Goal: Complete application form

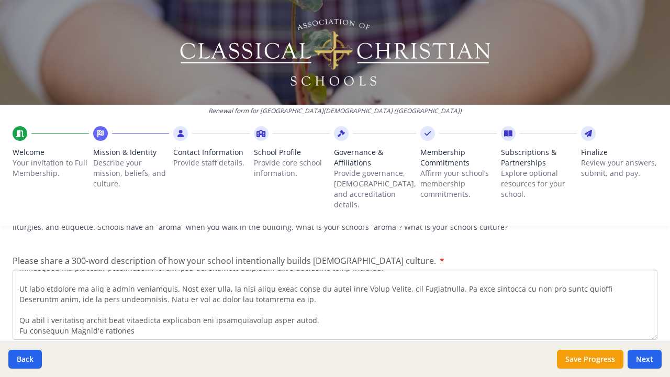
scroll to position [126, 0]
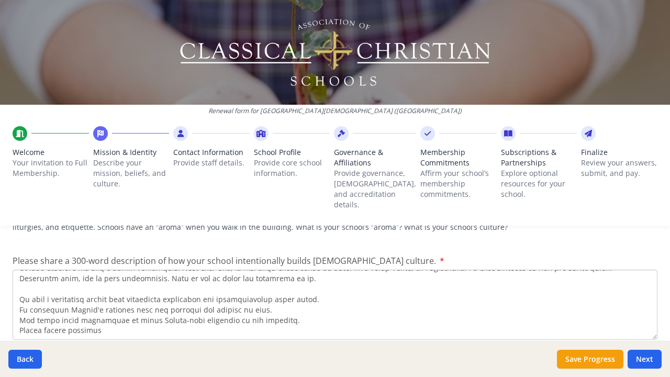
click at [25, 296] on textarea "Please share a 300-word description of how your school intentionally builds [DE…" at bounding box center [335, 305] width 645 height 70
click at [128, 296] on textarea "Please share a 300-word description of how your school intentionally builds [DE…" at bounding box center [335, 305] width 645 height 70
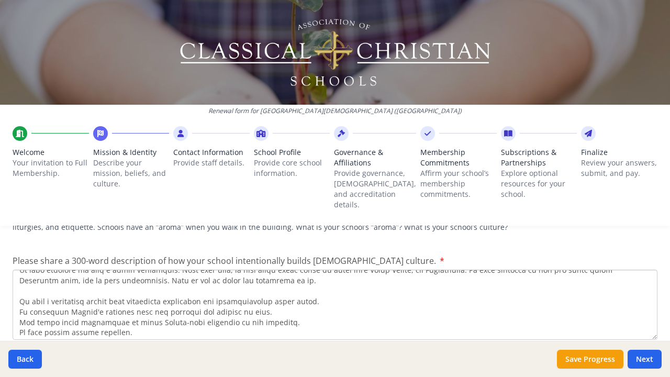
scroll to position [113, 0]
click at [32, 271] on textarea "Please share a 300-word description of how your school intentionally builds [DE…" at bounding box center [335, 305] width 645 height 70
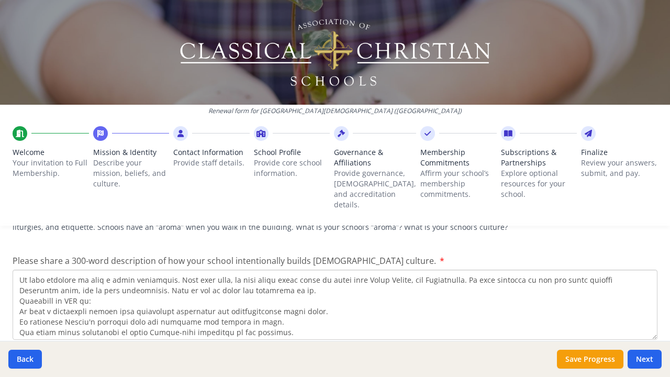
scroll to position [104, 0]
click at [18, 273] on textarea "Please share a 300-word description of how your school intentionally builds [DE…" at bounding box center [335, 305] width 645 height 70
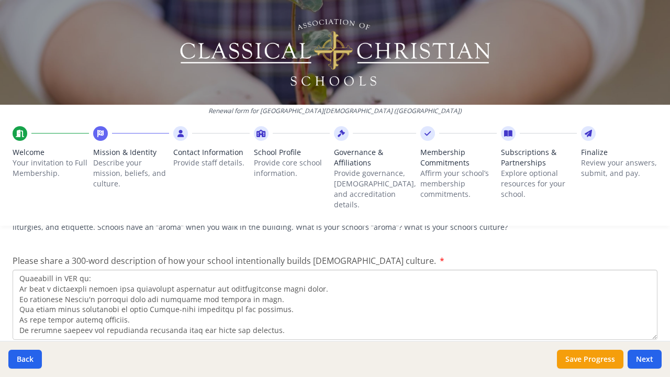
scroll to position [144, 0]
click at [272, 300] on textarea "Please share a 300-word description of how your school intentionally builds [DE…" at bounding box center [335, 305] width 645 height 70
type textarea "Loremips dol s ametcons adip eli Sedd, eiu Tem inc utlab etdolor magn ali enima…"
click at [640, 359] on button "Next" at bounding box center [645, 359] width 34 height 19
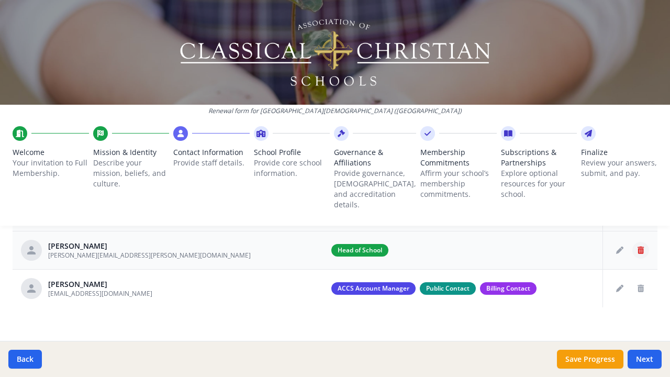
click at [639, 247] on icon "Delete staff" at bounding box center [641, 250] width 6 height 7
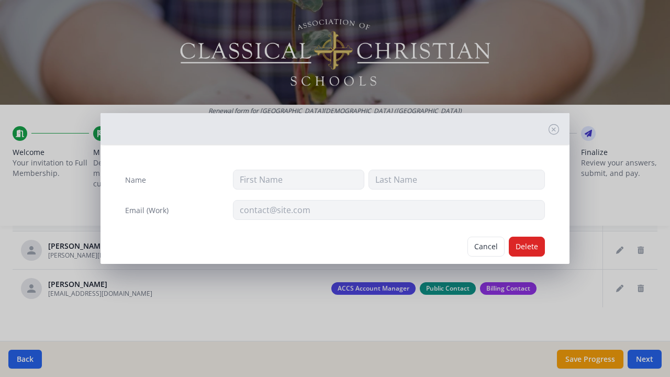
type input "[PERSON_NAME]"
type input "[PERSON_NAME][EMAIL_ADDRESS][PERSON_NAME][DOMAIN_NAME]"
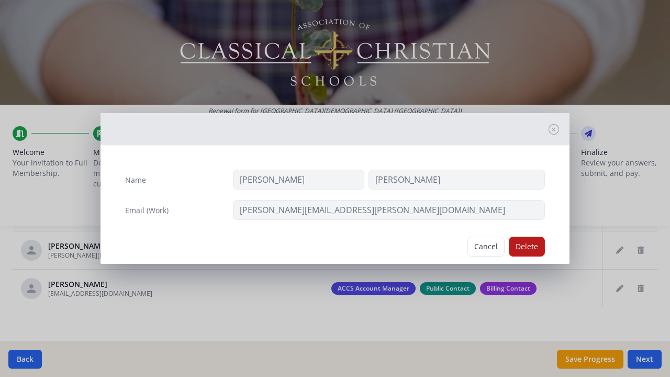
click at [515, 244] on button "Delete" at bounding box center [527, 247] width 36 height 20
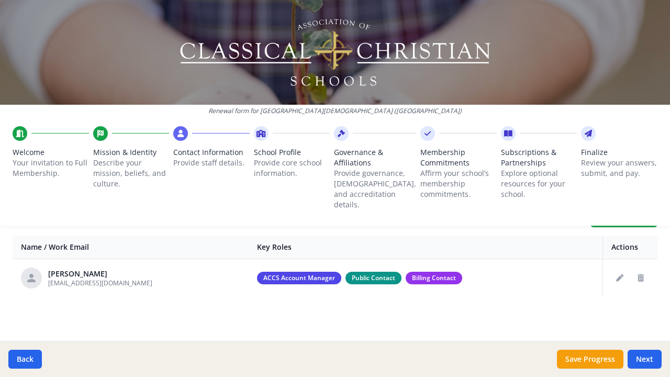
scroll to position [393, 0]
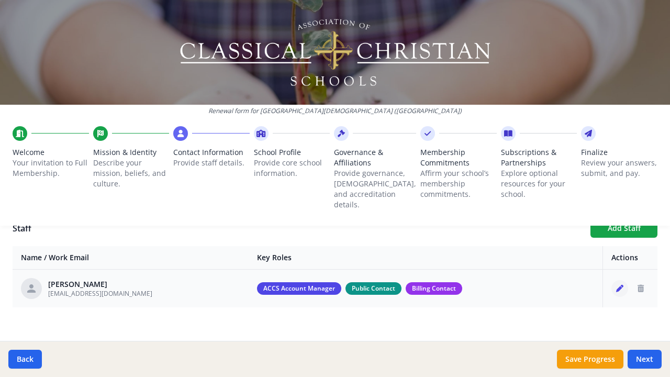
click at [622, 285] on icon "Edit staff" at bounding box center [619, 288] width 7 height 7
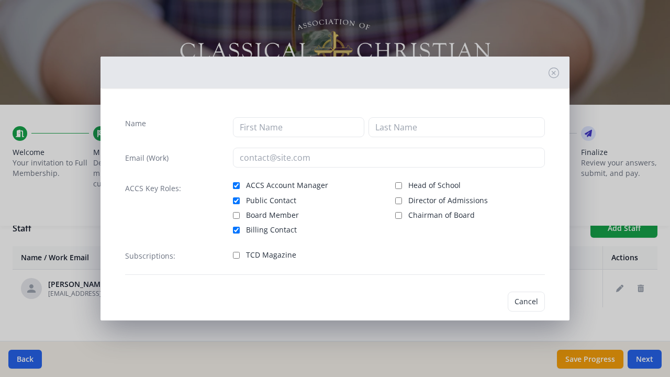
type input "[PERSON_NAME]"
type input "Stulp"
type input "[EMAIL_ADDRESS][DOMAIN_NAME]"
checkbox input "true"
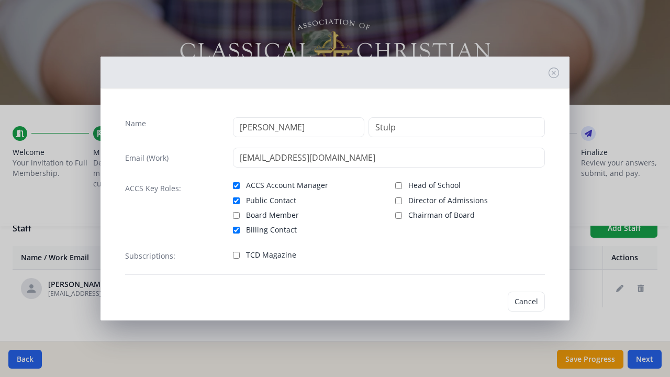
checkbox input "true"
click at [399, 186] on input "Head of School" at bounding box center [398, 185] width 7 height 7
checkbox input "true"
click at [237, 216] on input "Board Member" at bounding box center [236, 215] width 7 height 7
checkbox input "true"
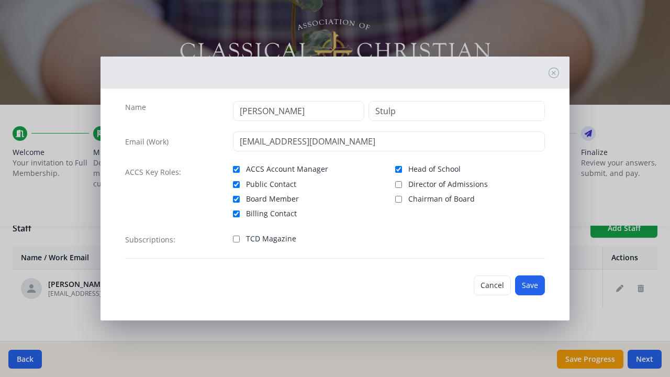
scroll to position [16, 0]
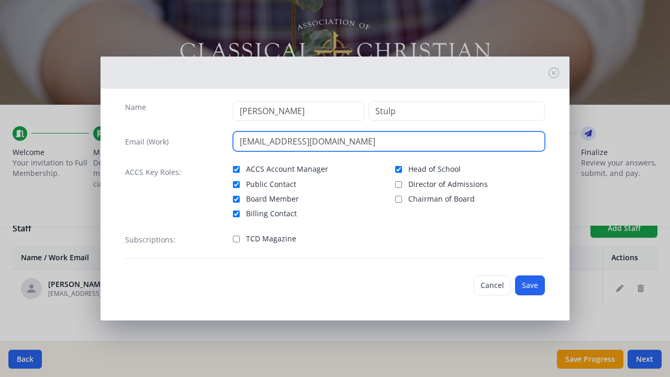
drag, startPoint x: 352, startPoint y: 142, endPoint x: 214, endPoint y: 135, distance: 138.5
type input "[EMAIL_ADDRESS][DOMAIN_NAME]"
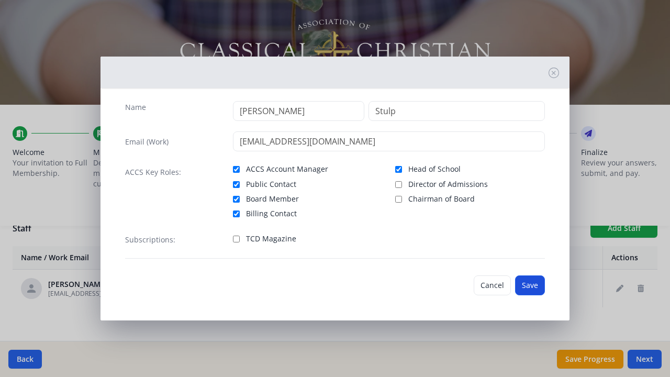
click at [531, 288] on button "Save" at bounding box center [530, 285] width 30 height 20
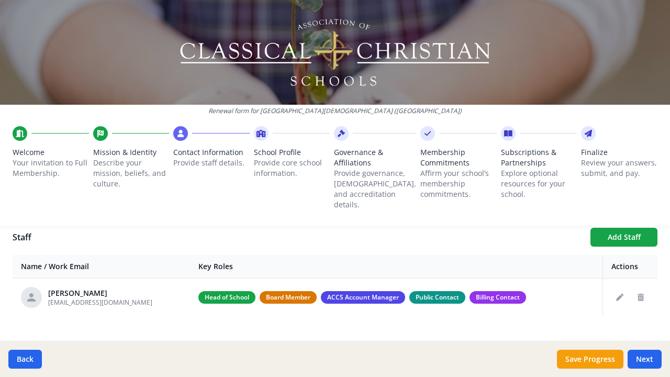
scroll to position [380, 0]
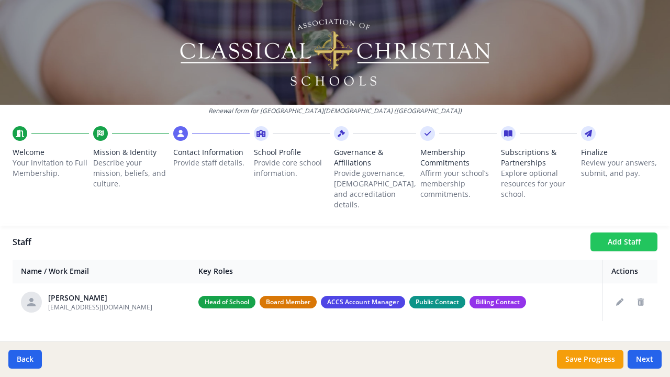
click at [603, 234] on button "Add Staff" at bounding box center [624, 242] width 67 height 19
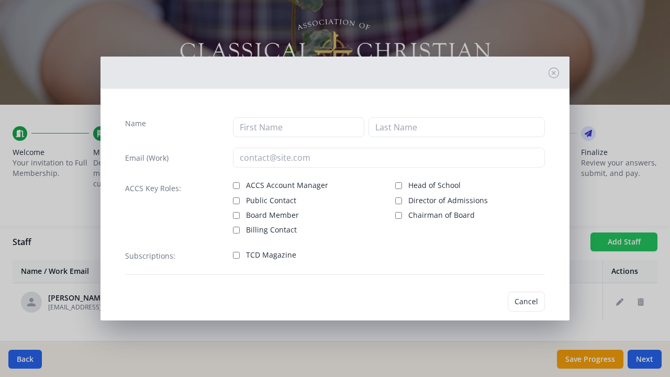
checkbox input "false"
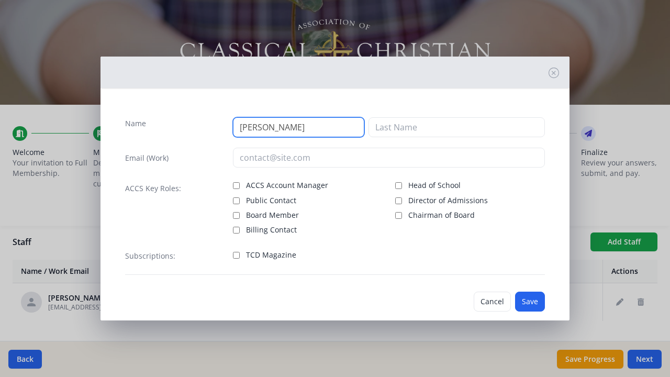
type input "[PERSON_NAME]"
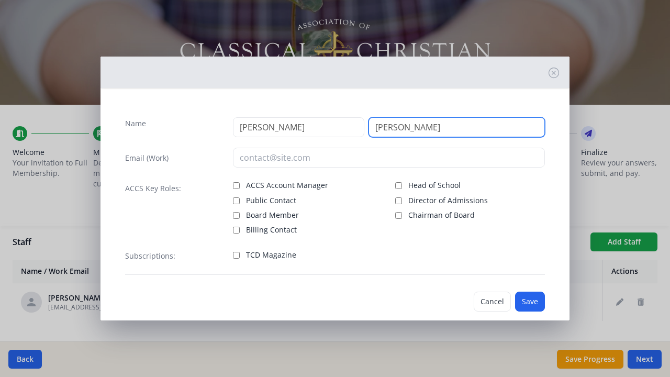
type input "[PERSON_NAME]"
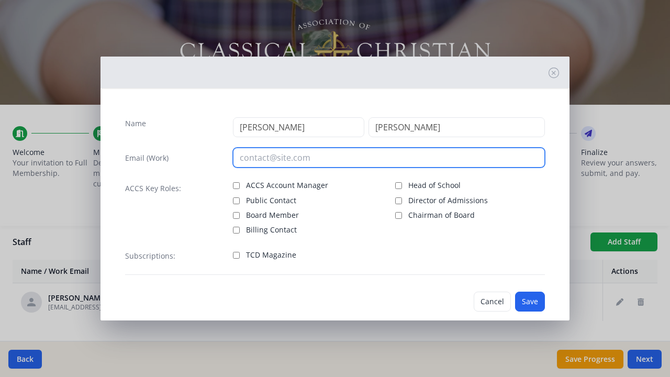
click at [317, 157] on input "email" at bounding box center [389, 158] width 313 height 20
type input "[EMAIL_ADDRESS][DOMAIN_NAME]"
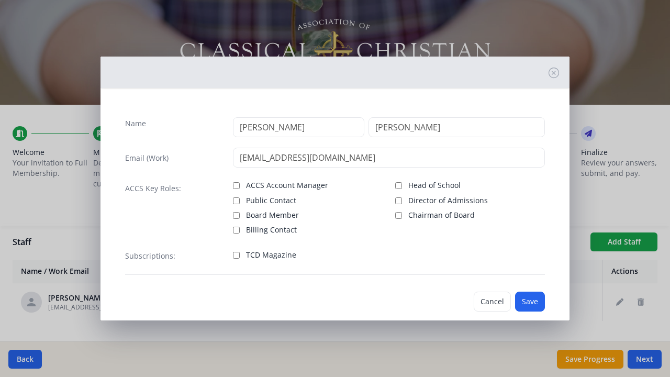
click at [238, 214] on input "Board Member" at bounding box center [236, 215] width 7 height 7
checkbox input "true"
click at [236, 229] on input "Billing Contact" at bounding box center [236, 230] width 7 height 7
checkbox input "true"
click at [530, 302] on button "Save" at bounding box center [530, 302] width 30 height 20
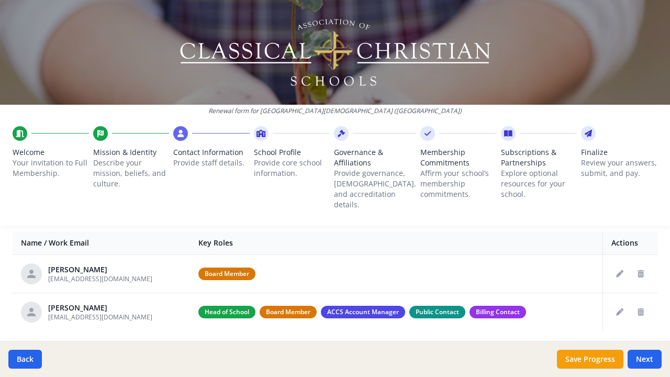
scroll to position [416, 0]
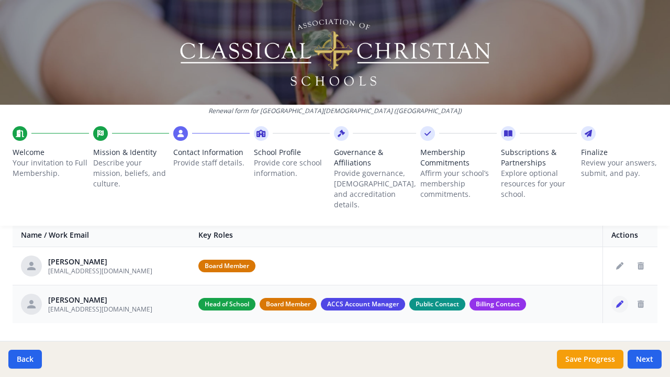
click at [620, 301] on icon "Edit staff" at bounding box center [619, 304] width 7 height 7
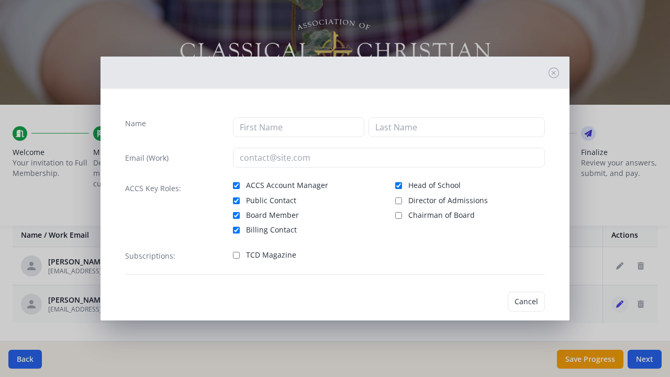
type input "[PERSON_NAME]"
type input "Stulp"
type input "[EMAIL_ADDRESS][DOMAIN_NAME]"
checkbox input "true"
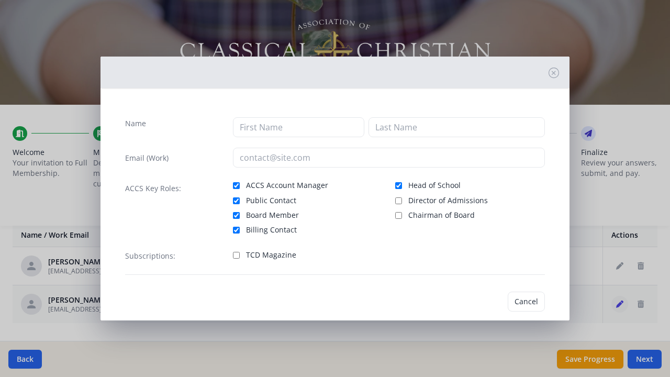
checkbox input "true"
click at [236, 231] on input "Billing Contact" at bounding box center [236, 230] width 7 height 7
checkbox input "false"
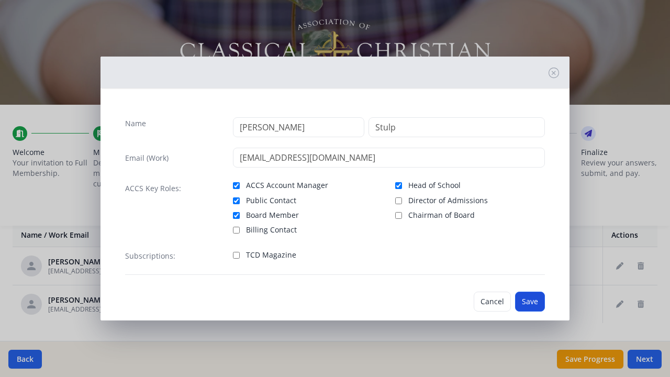
click at [538, 307] on button "Save" at bounding box center [530, 302] width 30 height 20
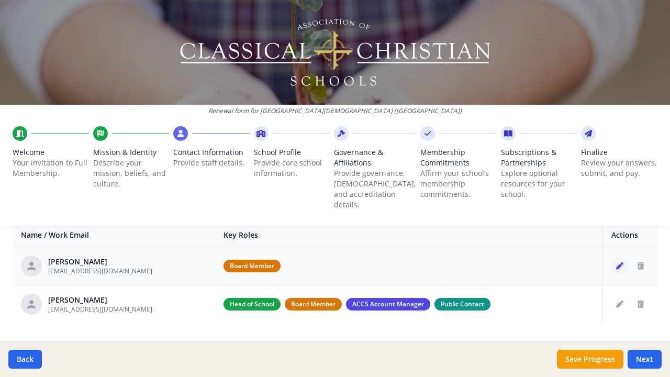
click at [622, 262] on icon "Edit staff" at bounding box center [619, 265] width 7 height 7
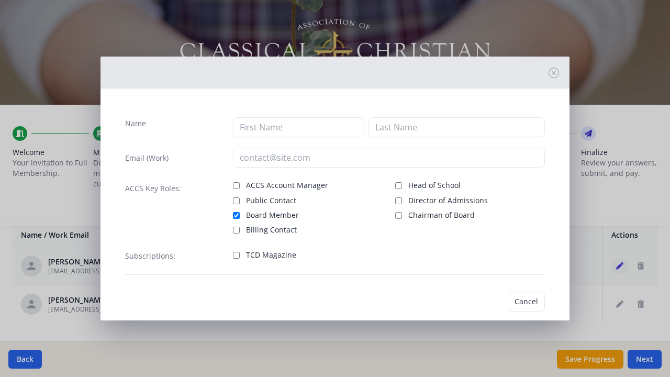
type input "[PERSON_NAME]"
type input "[EMAIL_ADDRESS][DOMAIN_NAME]"
checkbox input "true"
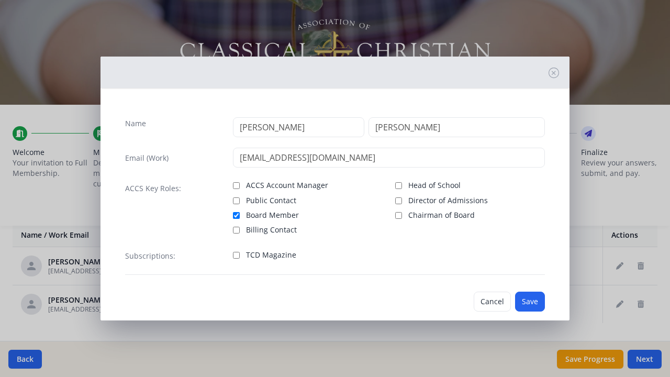
click at [235, 230] on input "Billing Contact" at bounding box center [236, 230] width 7 height 7
checkbox input "true"
click at [528, 302] on button "Save" at bounding box center [530, 302] width 30 height 20
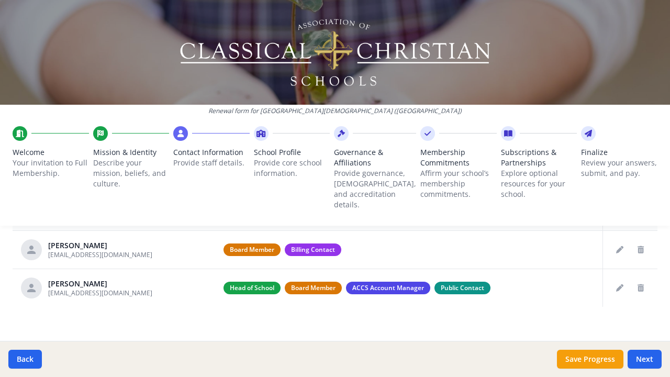
scroll to position [432, 0]
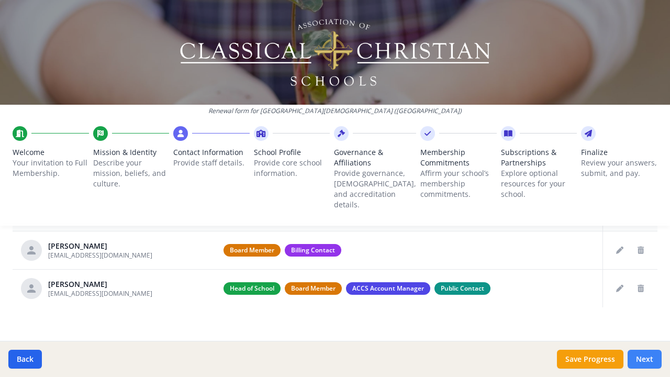
click at [649, 361] on button "Next" at bounding box center [645, 359] width 34 height 19
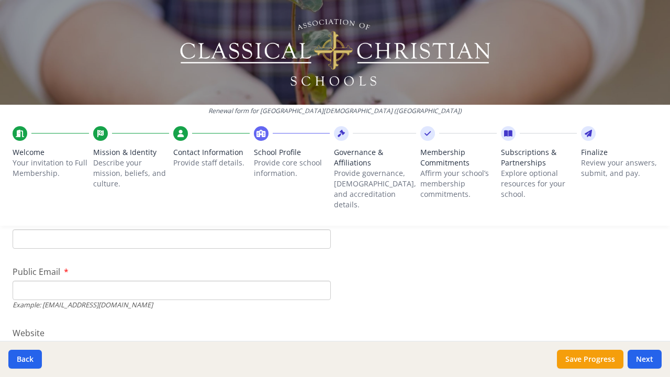
scroll to position [339, 0]
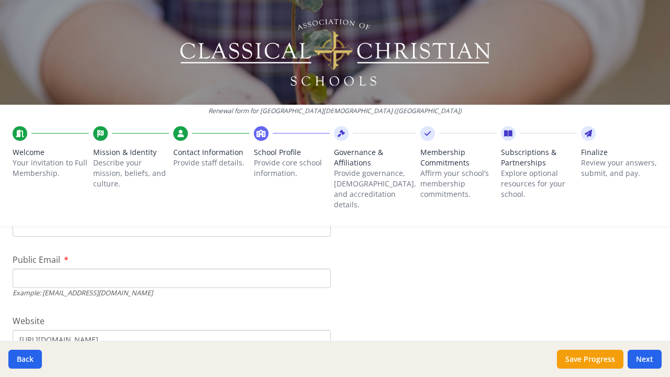
type input "[PHONE_NUMBER]"
type input "[EMAIL_ADDRESS][DOMAIN_NAME]"
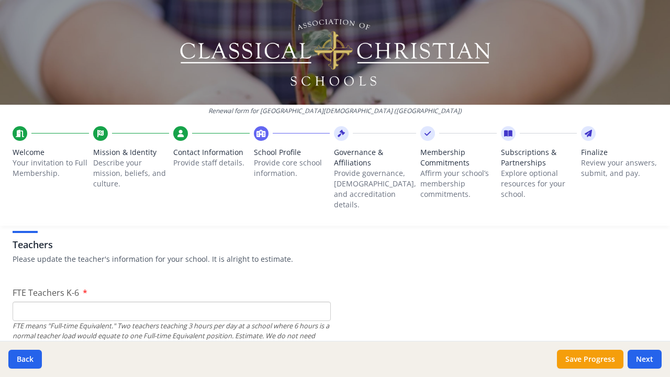
scroll to position [615, 0]
click at [138, 300] on input "FTE Teachers K-6" at bounding box center [172, 309] width 318 height 19
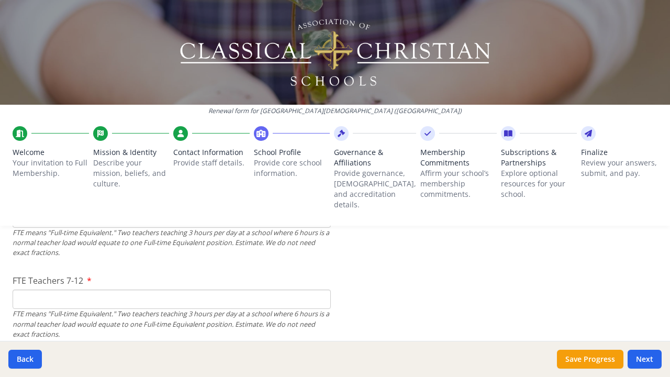
scroll to position [708, 0]
type input "3"
click at [115, 290] on input "FTE Teachers 7-12" at bounding box center [172, 298] width 318 height 19
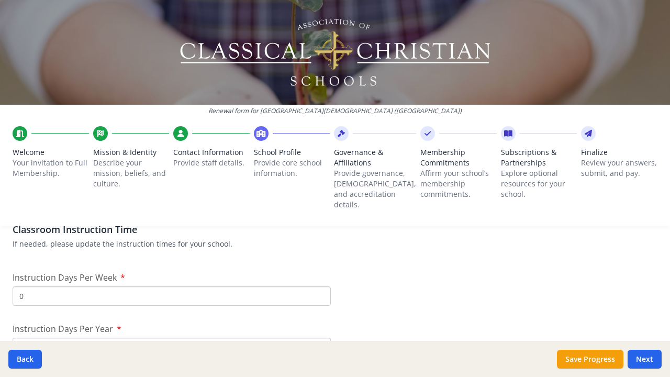
scroll to position [873, 0]
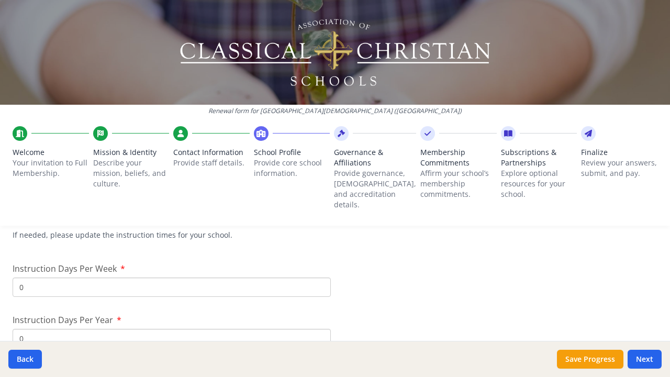
type input "2"
click at [318, 279] on input "0" at bounding box center [172, 287] width 318 height 19
type input "3"
click at [200, 329] on input "0" at bounding box center [172, 338] width 318 height 19
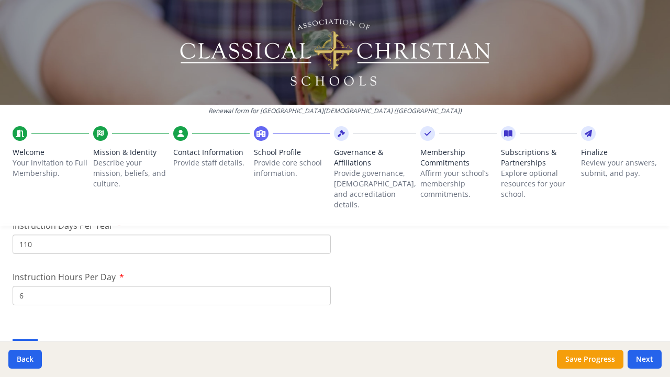
scroll to position [968, 0]
type input "110"
click at [94, 284] on input "6" at bounding box center [172, 293] width 318 height 19
click at [90, 321] on div "International Student Program If needed, please update the international studen…" at bounding box center [335, 346] width 645 height 50
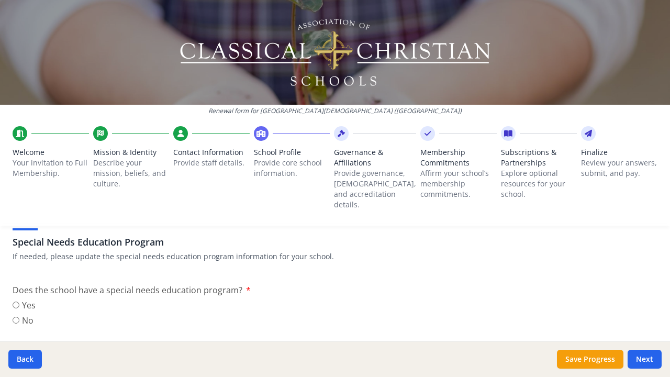
scroll to position [1214, 0]
click at [16, 315] on input "No" at bounding box center [16, 318] width 7 height 7
radio input "true"
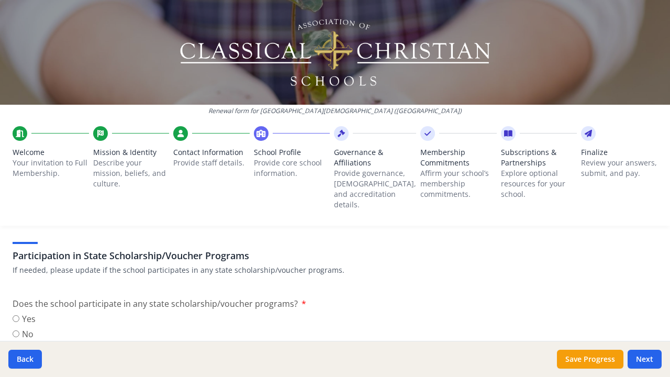
scroll to position [1333, 0]
click at [16, 330] on input "No" at bounding box center [16, 333] width 7 height 7
radio input "true"
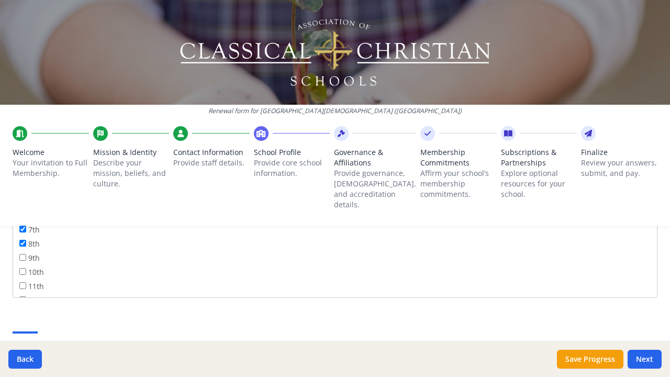
scroll to position [112, 0]
click at [24, 255] on input "9th" at bounding box center [22, 258] width 7 height 7
checkbox input "true"
click at [21, 269] on input "10th" at bounding box center [22, 272] width 7 height 7
checkbox input "true"
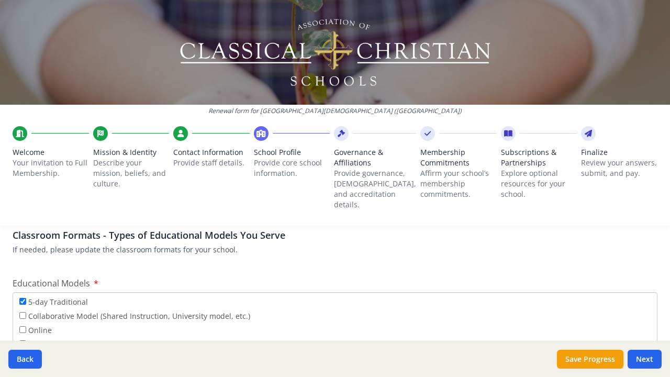
scroll to position [1876, 0]
click at [23, 312] on input "Collaborative Model (Shared Instruction, University model, etc.)" at bounding box center [22, 315] width 7 height 7
checkbox input "true"
click at [23, 297] on input "5-day Traditional" at bounding box center [22, 300] width 7 height 7
checkbox input "false"
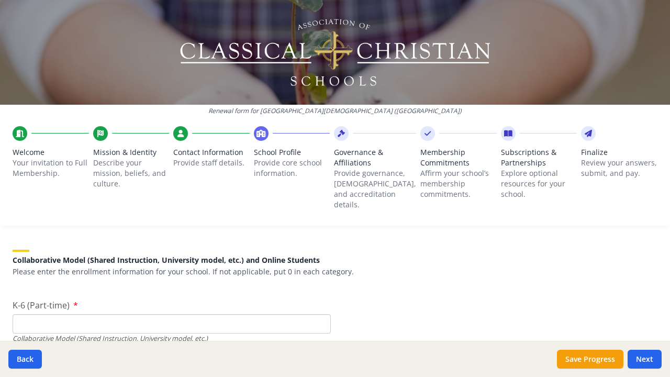
scroll to position [2441, 0]
click at [91, 313] on input "K-6 (Part-time)" at bounding box center [172, 322] width 318 height 19
type input "1"
click at [319, 313] on input "1" at bounding box center [172, 322] width 318 height 19
type input "17"
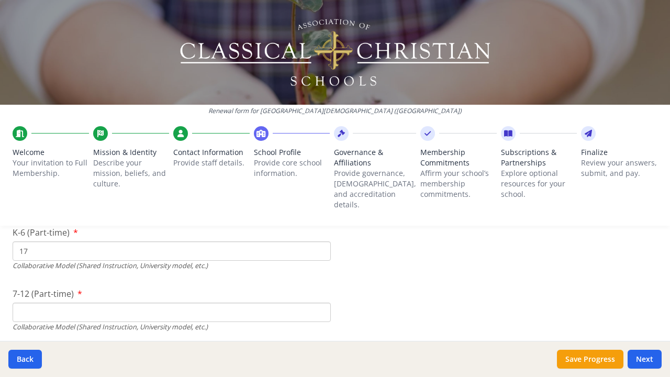
scroll to position [2514, 0]
click at [185, 302] on input "7-12 (Part-time)" at bounding box center [172, 311] width 318 height 19
type input "10"
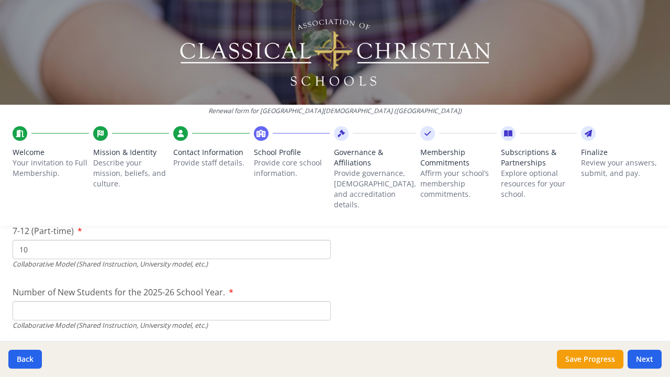
scroll to position [2576, 0]
click at [294, 74] on input "Number of New Students for the 2025-26 School Year." at bounding box center [172, 64] width 318 height 19
type input "4"
type input "6"
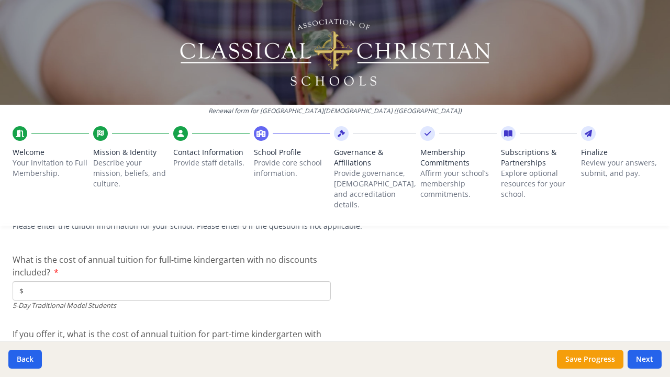
scroll to position [2741, 0]
type input "$7 200"
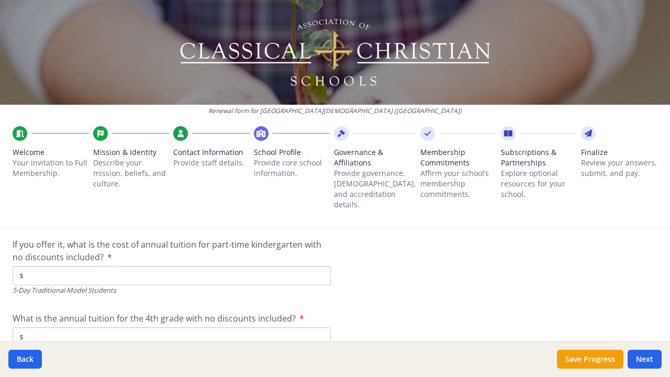
scroll to position [2833, 0]
type input "$7 200"
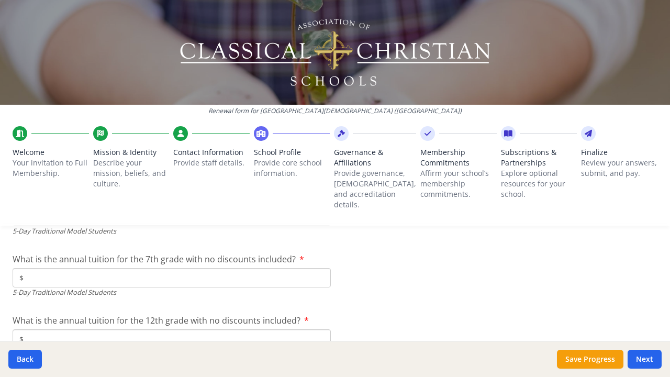
scroll to position [2953, 0]
type input "$7 200"
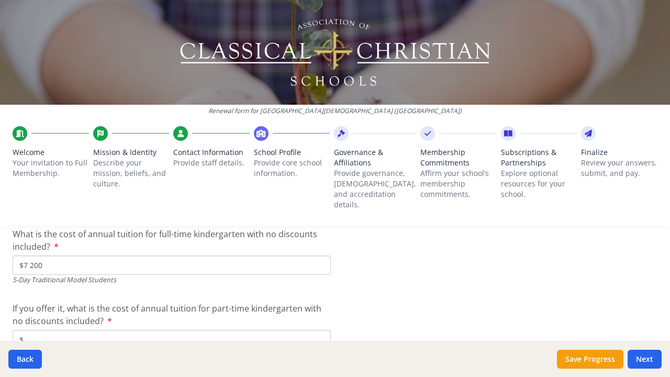
scroll to position [2780, 0]
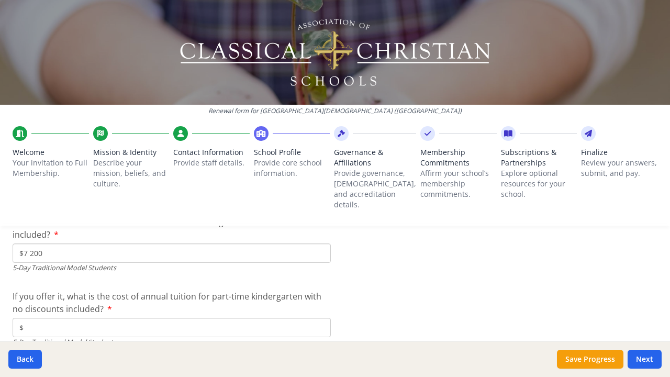
drag, startPoint x: 128, startPoint y: 240, endPoint x: 0, endPoint y: 240, distance: 128.3
type input "$"
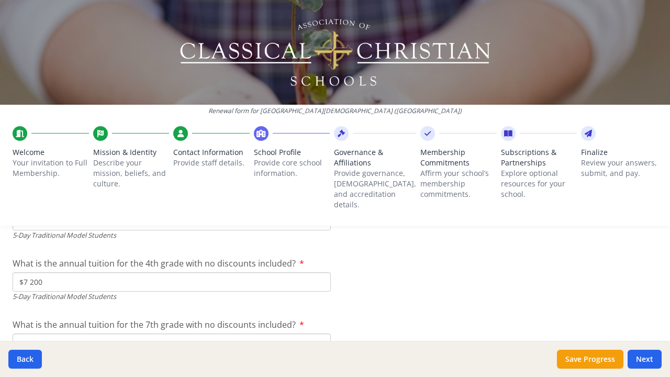
scroll to position [2892, 0]
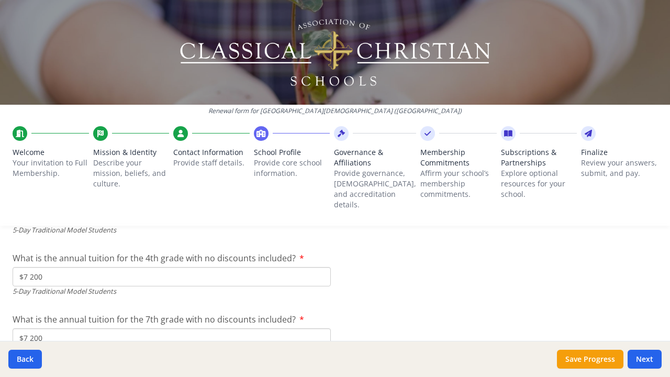
drag, startPoint x: 51, startPoint y: 259, endPoint x: 18, endPoint y: 258, distance: 33.0
click at [18, 267] on input "$7 200" at bounding box center [172, 276] width 318 height 19
type input "$0"
drag, startPoint x: 47, startPoint y: 320, endPoint x: 0, endPoint y: 320, distance: 46.6
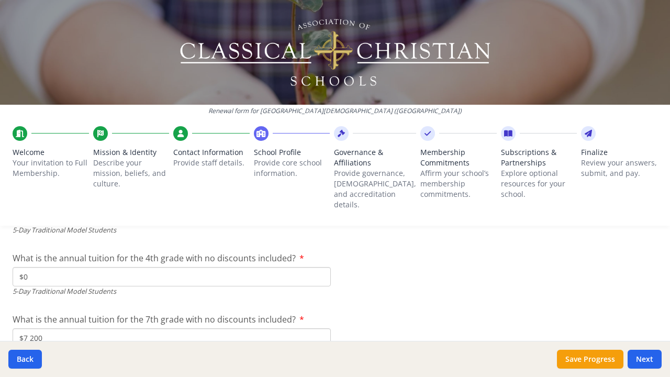
type input "$"
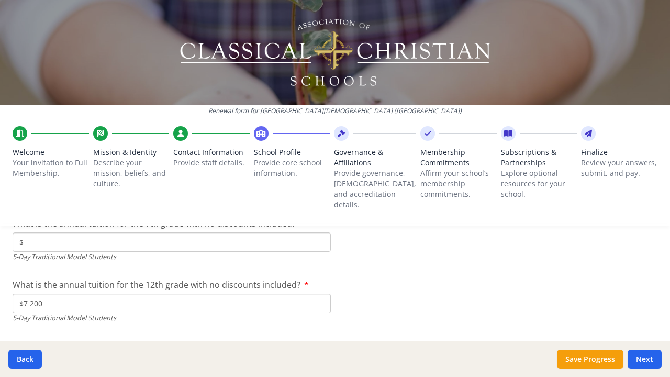
scroll to position [2997, 0]
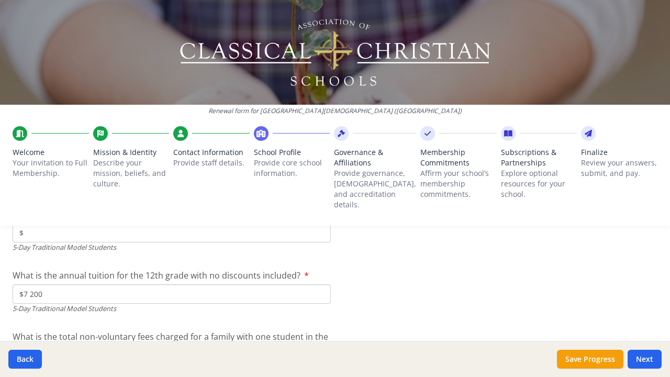
drag, startPoint x: 167, startPoint y: 279, endPoint x: 1, endPoint y: 279, distance: 166.6
type input "$"
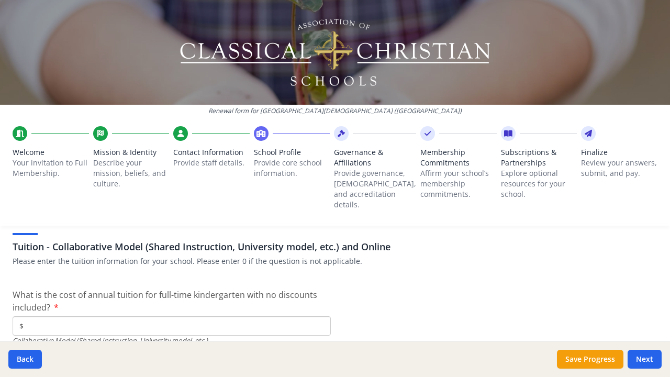
scroll to position [3185, 0]
type input "$7 200"
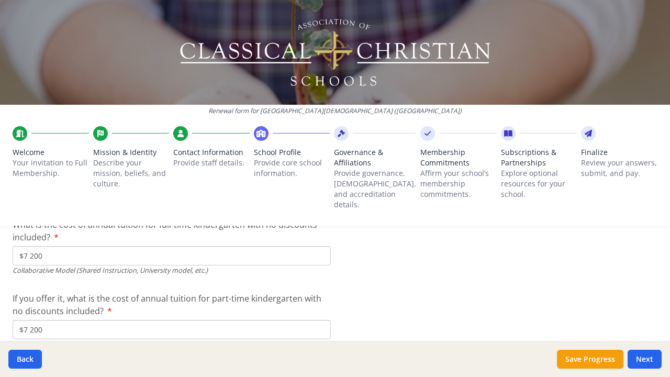
scroll to position [3260, 0]
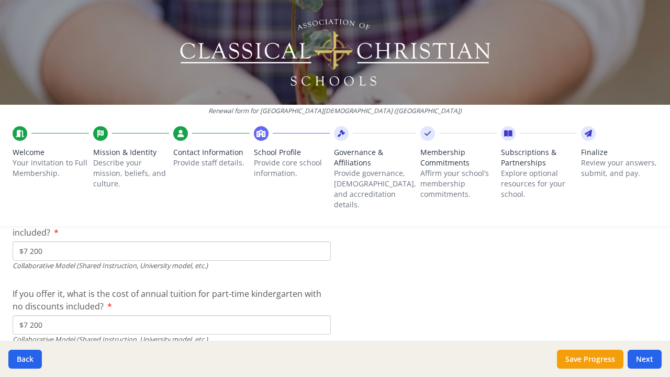
drag, startPoint x: 51, startPoint y: 303, endPoint x: 0, endPoint y: 310, distance: 51.7
type input "$"
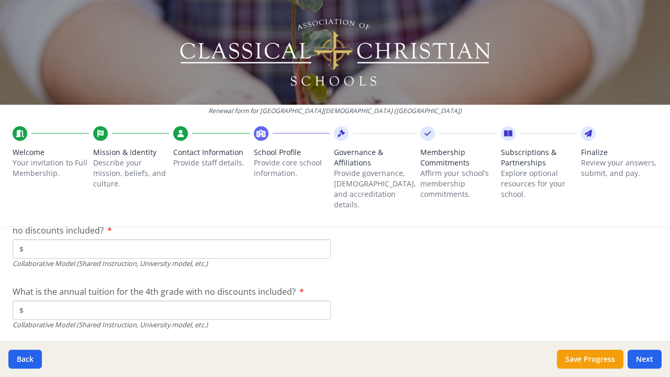
scroll to position [3338, 0]
type input "$7 200"
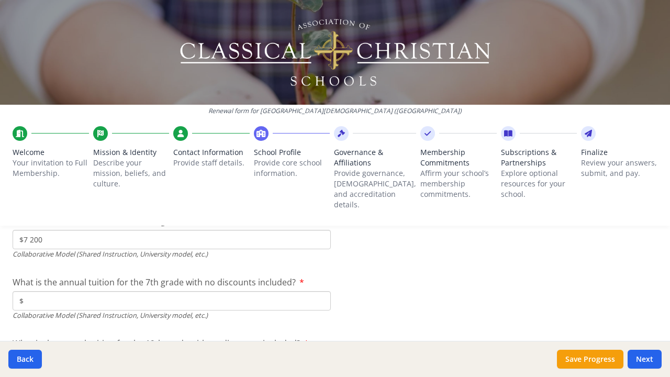
scroll to position [3408, 0]
type input "$7 200"
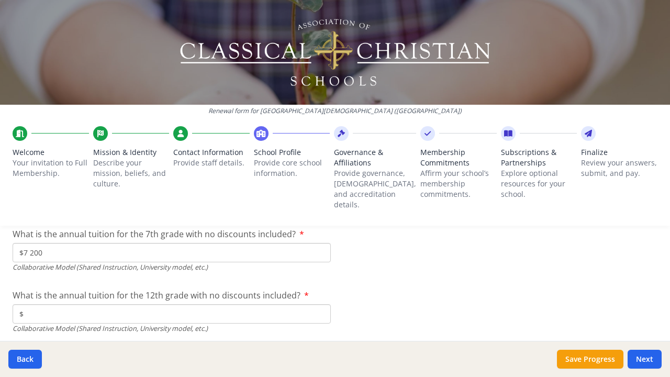
scroll to position [3459, 0]
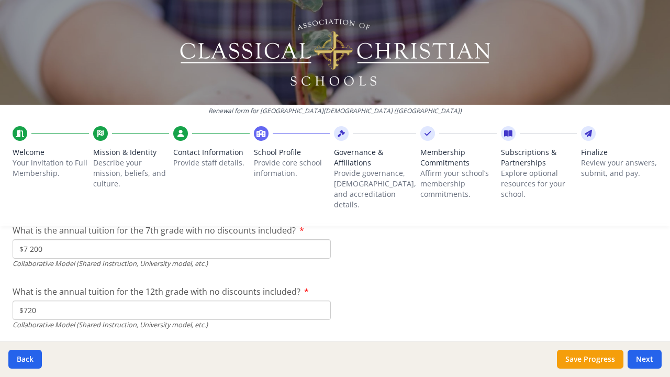
type input "$7 200"
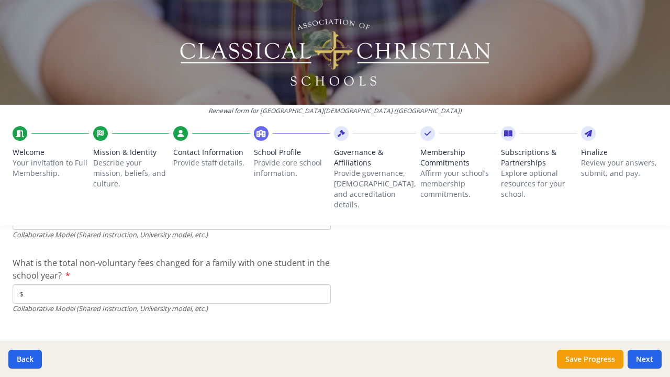
scroll to position [3548, 0]
click at [644, 357] on button "Next" at bounding box center [645, 359] width 34 height 19
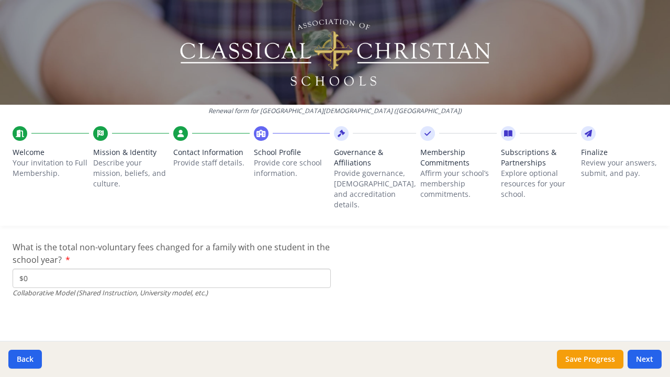
scroll to position [3708, 0]
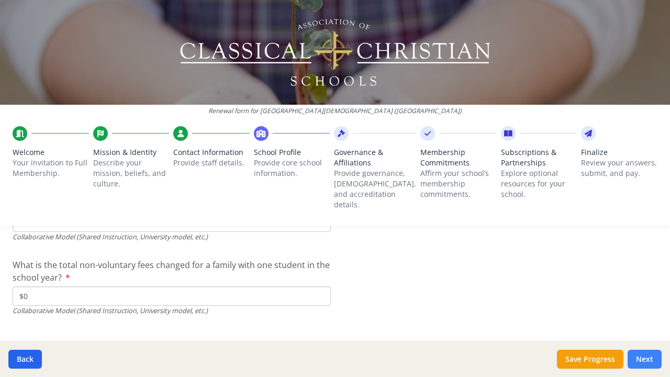
type input "$0"
click at [646, 358] on button "Next" at bounding box center [645, 359] width 34 height 19
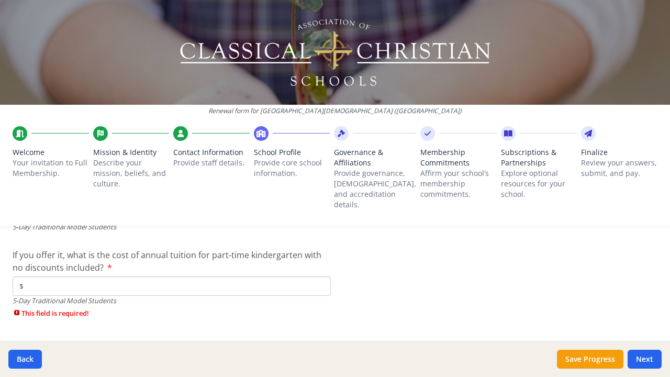
scroll to position [2945, 0]
type input "$0"
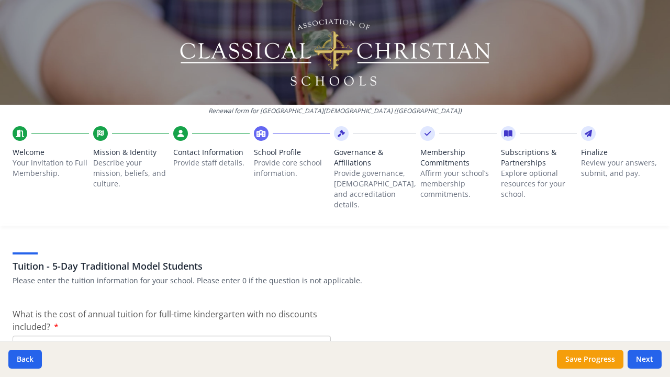
scroll to position [2820, 0]
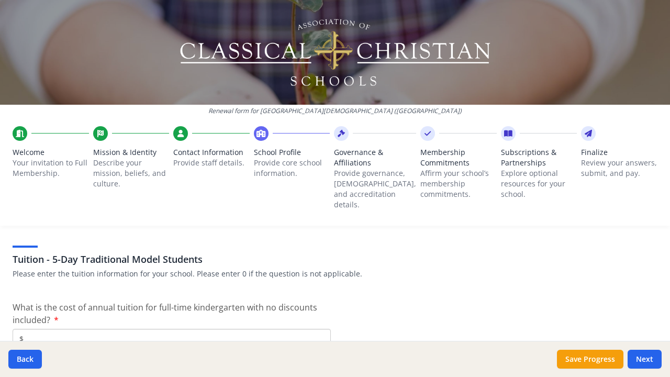
type input "$0"
click at [38, 329] on input "$" at bounding box center [172, 338] width 318 height 19
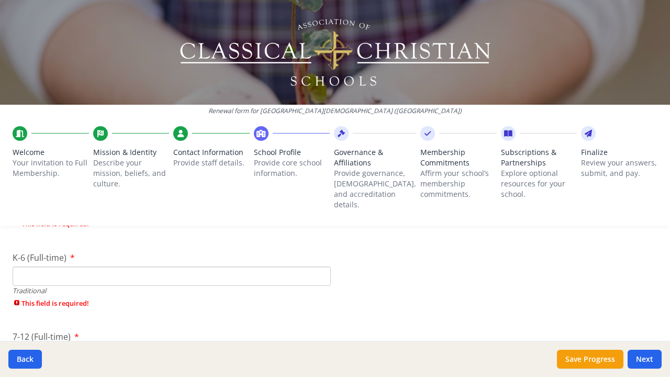
scroll to position [2305, 0]
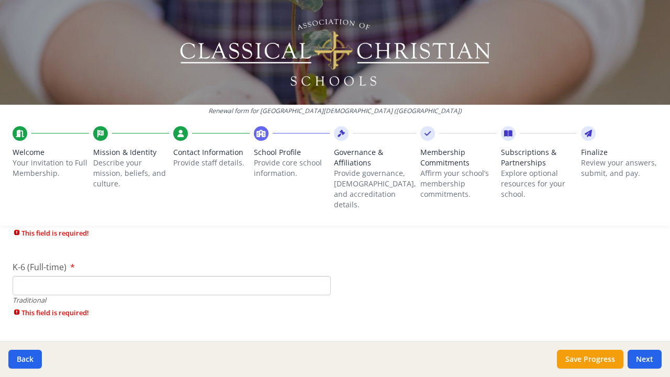
type input "$0"
click at [49, 276] on input "K-6 (Full-time)" at bounding box center [172, 285] width 318 height 19
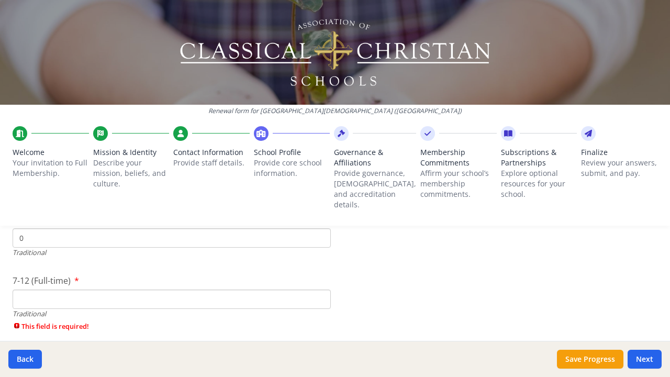
scroll to position [2356, 0]
type input "0"
click at [46, 286] on input "7-12 (Full-time)" at bounding box center [172, 295] width 318 height 19
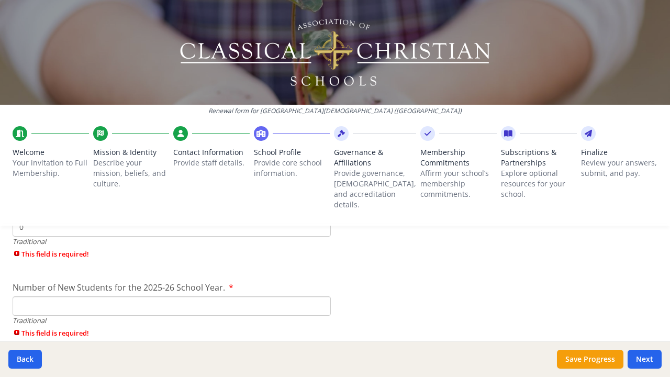
scroll to position [2433, 0]
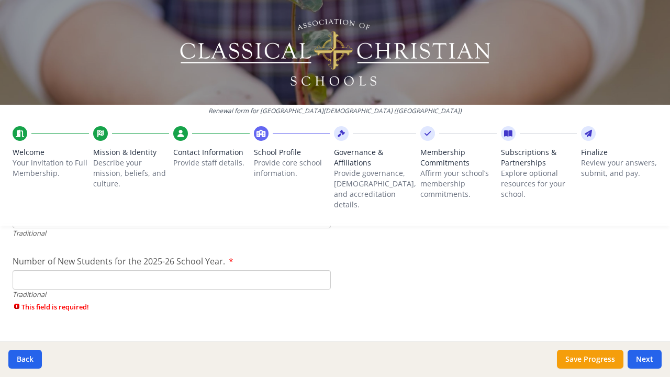
type input "0"
click at [45, 290] on div "Traditional" at bounding box center [172, 295] width 318 height 10
click at [47, 270] on input "Number of New Students for the 2025-26 School Year." at bounding box center [172, 279] width 318 height 19
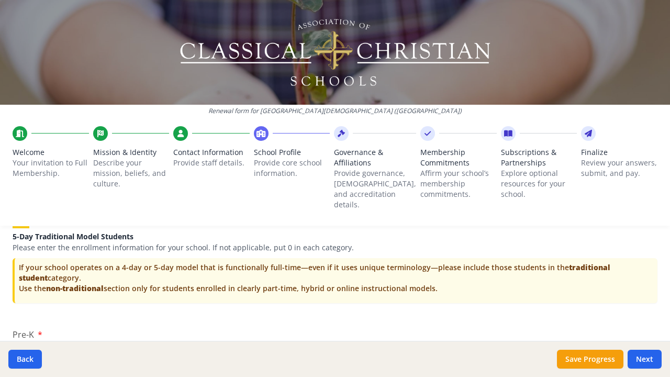
scroll to position [2189, 0]
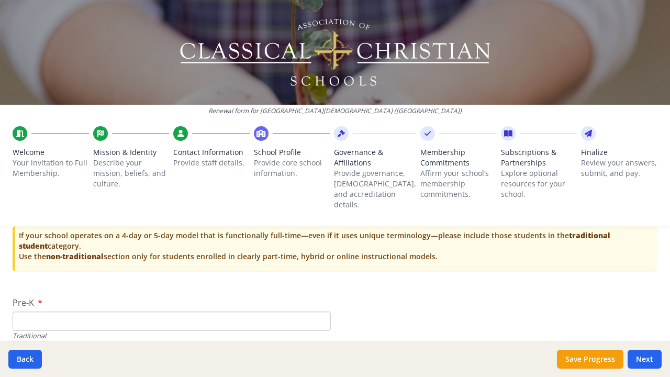
type input "0"
click at [52, 312] on input "Pre-K" at bounding box center [172, 321] width 318 height 19
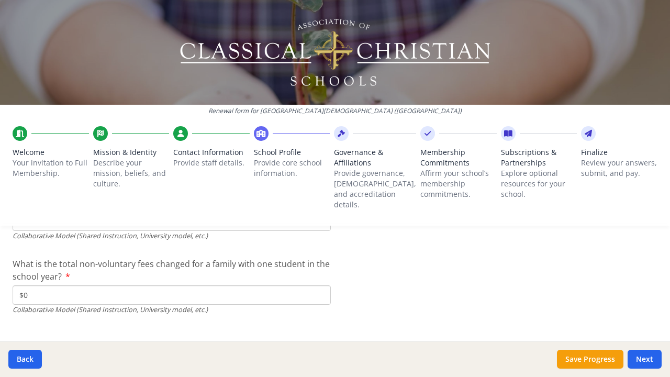
scroll to position [3601, 0]
type input "0"
click at [652, 358] on button "Next" at bounding box center [645, 359] width 34 height 19
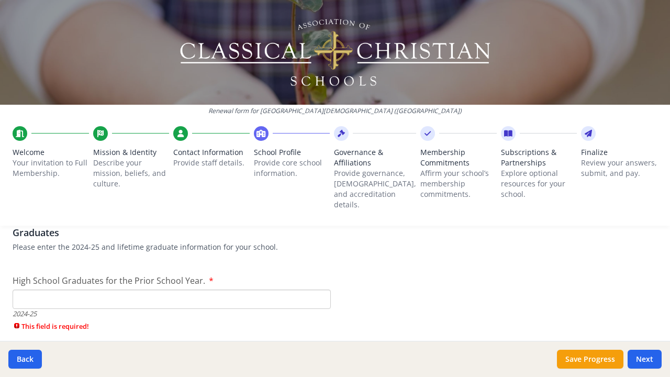
scroll to position [1507, 0]
click at [185, 291] on input "High School Graduates for the Prior School Year." at bounding box center [172, 300] width 318 height 19
type input "0"
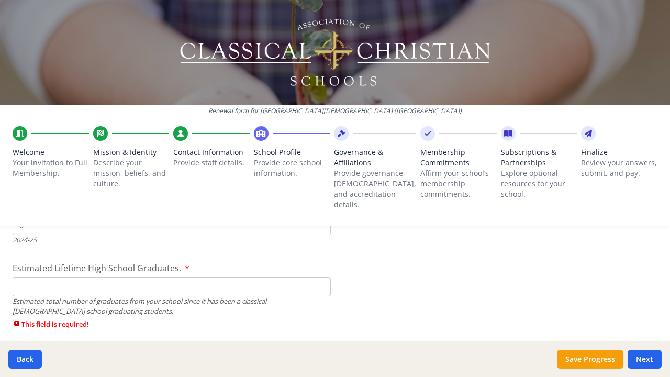
scroll to position [1584, 0]
click at [259, 275] on input "Estimated Lifetime High School Graduates." at bounding box center [172, 284] width 318 height 19
type input "0"
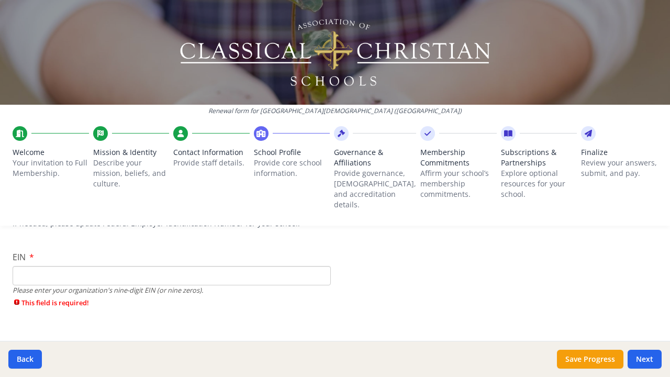
scroll to position [107, 0]
click at [199, 264] on input "EIN" at bounding box center [172, 273] width 318 height 19
type input "N/A"
click at [637, 359] on button "Next" at bounding box center [645, 359] width 34 height 19
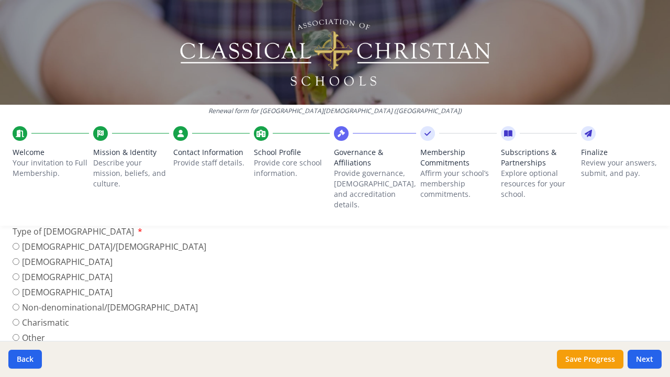
scroll to position [393, 0]
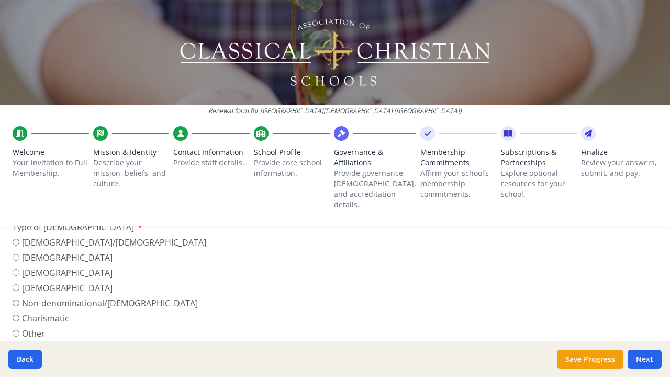
click at [17, 300] on input "Non-denominational/[DEMOGRAPHIC_DATA]" at bounding box center [16, 303] width 7 height 7
radio input "true"
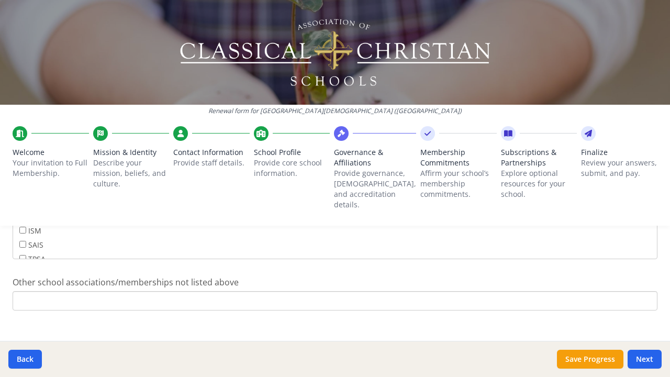
scroll to position [877, 0]
click at [644, 356] on button "Next" at bounding box center [645, 359] width 34 height 19
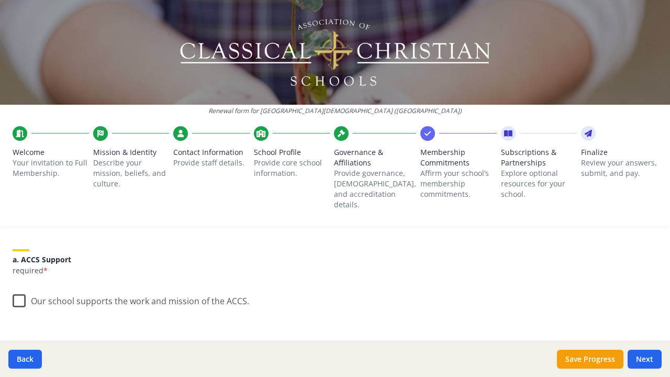
scroll to position [127, 0]
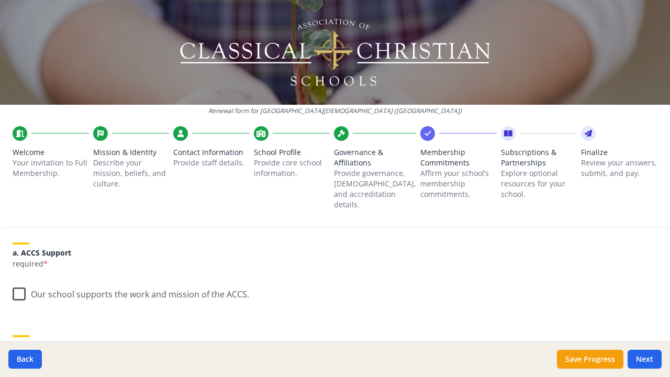
click at [16, 284] on label "Our school supports the work and mission of the ACCS." at bounding box center [131, 292] width 237 height 23
click at [0, 0] on input "Our school supports the work and mission of the ACCS." at bounding box center [0, 0] width 0 height 0
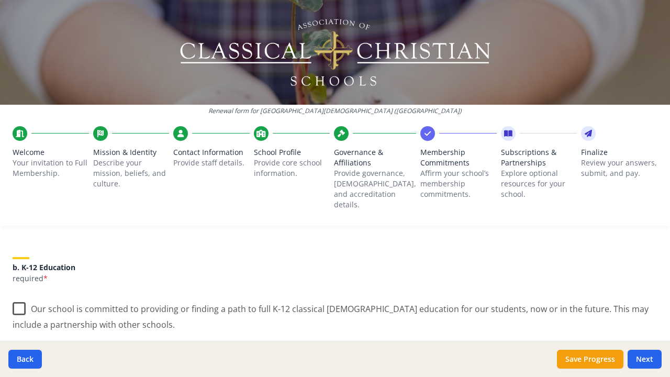
scroll to position [206, 0]
click at [21, 297] on label "Our school is committed to providing or finding a path to full K-12 classical […" at bounding box center [335, 311] width 645 height 35
click at [0, 0] on input "Our school is committed to providing or finding a path to full K-12 classical […" at bounding box center [0, 0] width 0 height 0
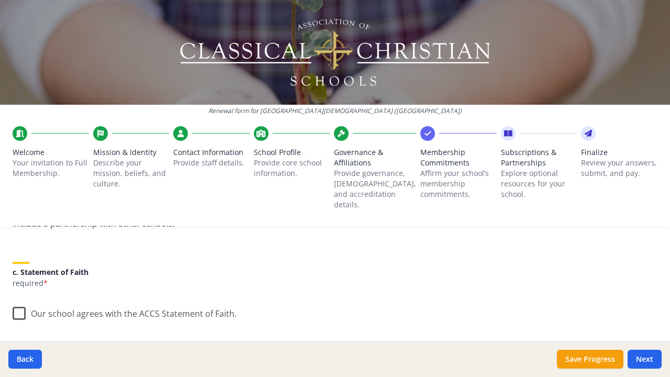
scroll to position [311, 0]
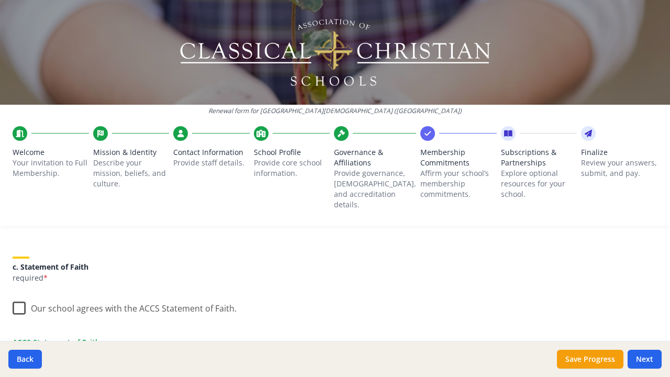
click at [19, 299] on label "Our school agrees with the ACCS Statement of Faith." at bounding box center [125, 306] width 224 height 23
click at [0, 0] on input "Our school agrees with the ACCS Statement of Faith." at bounding box center [0, 0] width 0 height 0
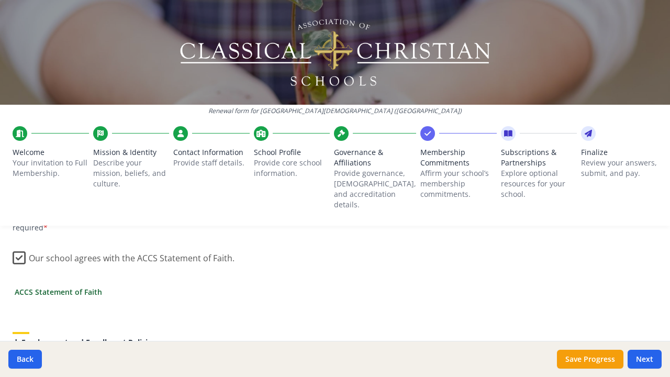
click at [32, 286] on link "ACCS Statement of Faith" at bounding box center [58, 291] width 87 height 11
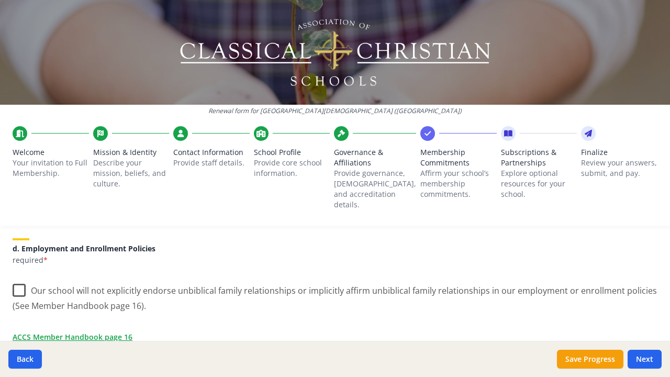
scroll to position [457, 0]
click at [21, 275] on label "Our school will not explicitly endorse unbiblical family relationships or impli…" at bounding box center [335, 292] width 645 height 35
click at [0, 0] on input "Our school will not explicitly endorse unbiblical family relationships or impli…" at bounding box center [0, 0] width 0 height 0
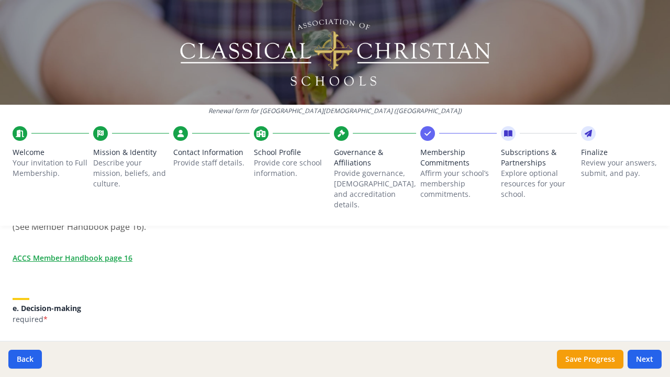
scroll to position [536, 0]
click at [118, 251] on link "ACCS Member Handbook page 16" at bounding box center [75, 256] width 120 height 11
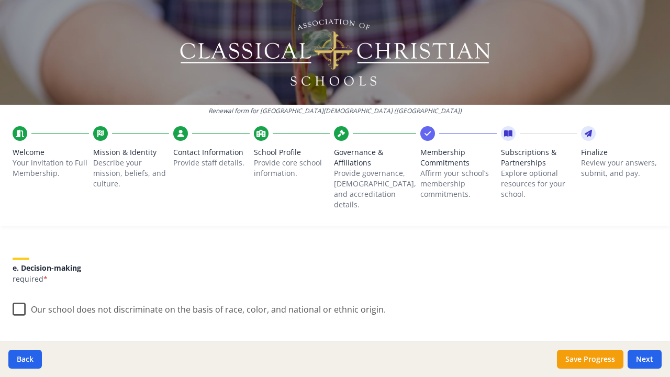
scroll to position [569, 0]
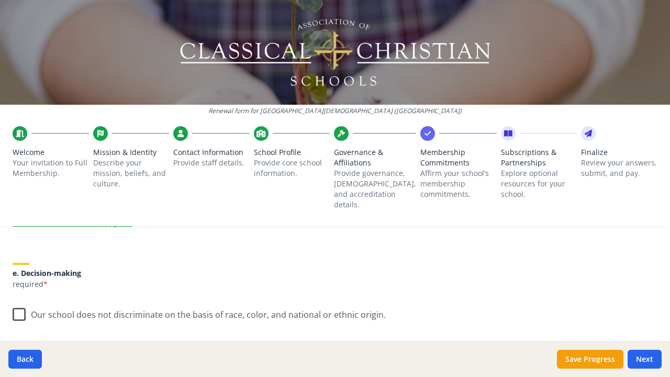
click at [18, 301] on label "Our school does not discriminate on the basis of race, color, and national or e…" at bounding box center [199, 312] width 373 height 23
click at [0, 0] on input "Our school does not discriminate on the basis of race, color, and national or e…" at bounding box center [0, 0] width 0 height 0
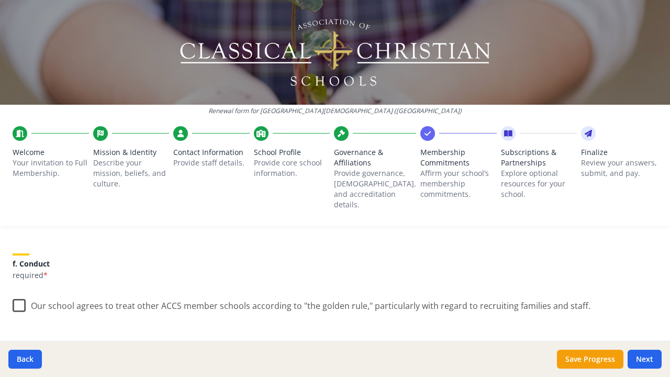
scroll to position [674, 0]
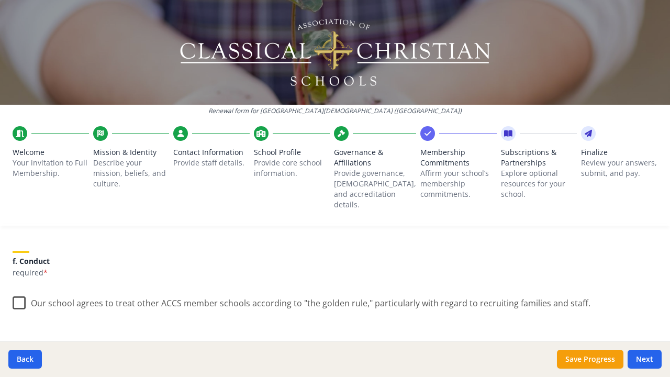
click at [21, 296] on label "Our school agrees to treat other ACCS member schools according to "the golden r…" at bounding box center [302, 301] width 578 height 23
click at [0, 0] on input "Our school agrees to treat other ACCS member schools according to "the golden r…" at bounding box center [0, 0] width 0 height 0
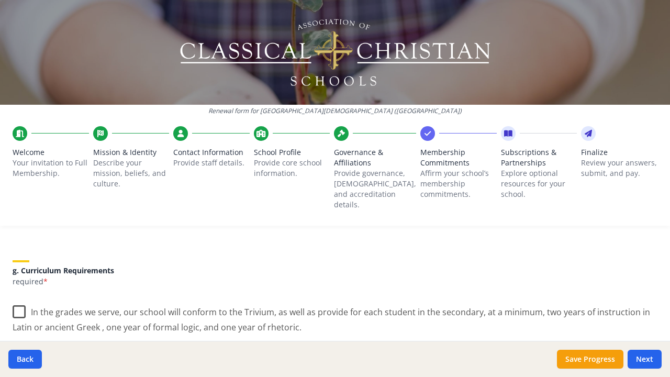
scroll to position [761, 0]
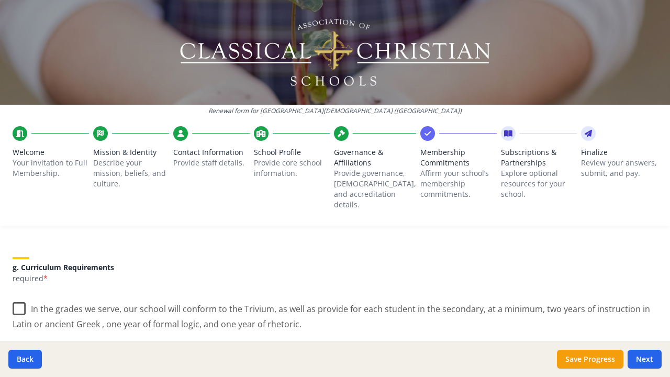
click at [21, 296] on label "In the grades we serve, our school will conform to the Trivium, as well as prov…" at bounding box center [335, 312] width 645 height 35
click at [0, 0] on input "In the grades we serve, our school will conform to the Trivium, as well as prov…" at bounding box center [0, 0] width 0 height 0
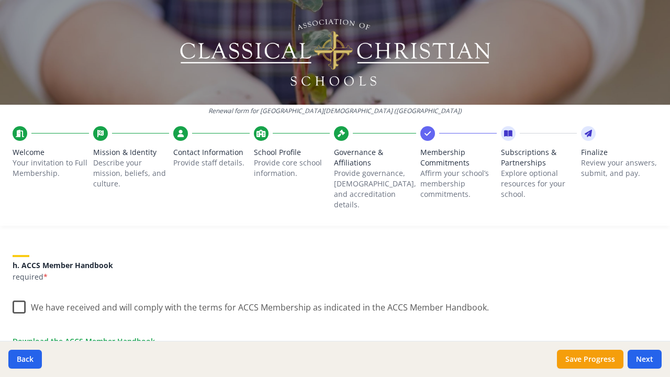
scroll to position [869, 0]
click at [18, 296] on label "We have received and will comply with the terms for ACCS Membership as indicate…" at bounding box center [251, 304] width 477 height 23
click at [0, 0] on input "We have received and will comply with the terms for ACCS Membership as indicate…" at bounding box center [0, 0] width 0 height 0
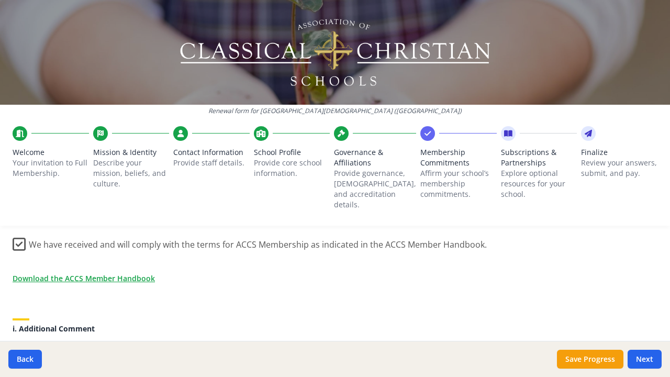
scroll to position [932, 0]
click at [70, 272] on link "Download the ACCS Member Handbook" at bounding box center [86, 277] width 142 height 11
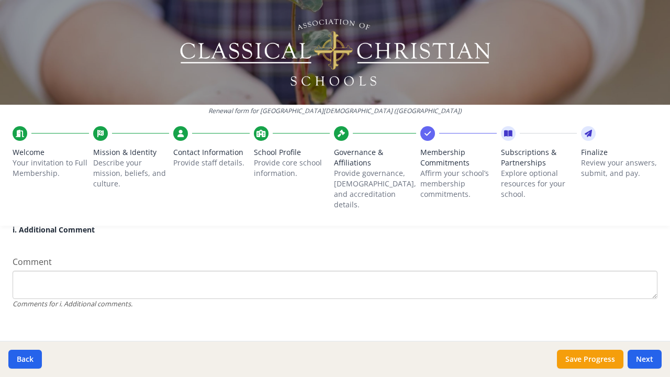
scroll to position [1029, 0]
click at [647, 358] on button "Next" at bounding box center [645, 359] width 34 height 19
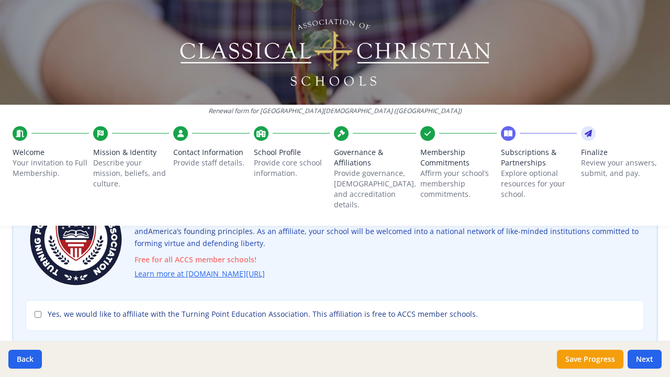
scroll to position [114, 0]
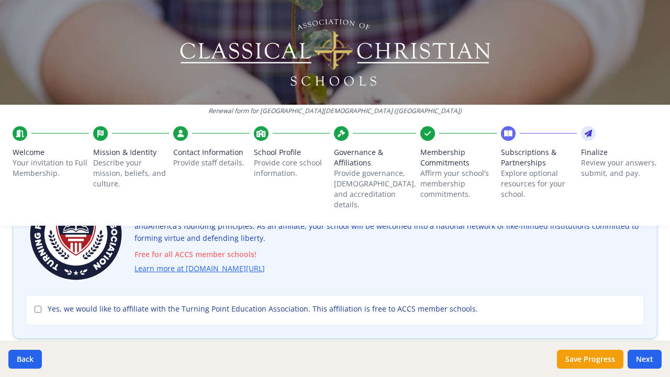
click at [37, 306] on input "Yes, we would like to affiliate with the Turning Point Education Association. T…" at bounding box center [38, 309] width 7 height 7
checkbox input "true"
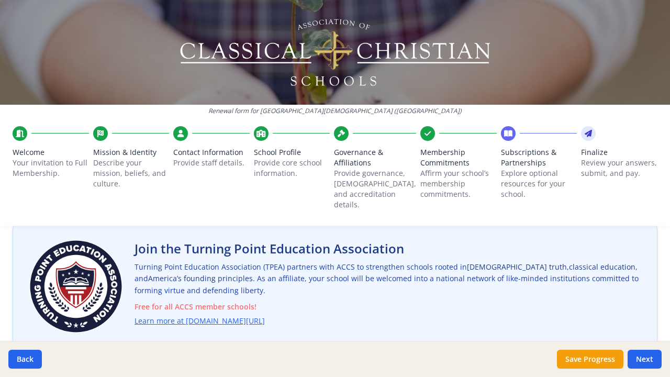
scroll to position [68, 0]
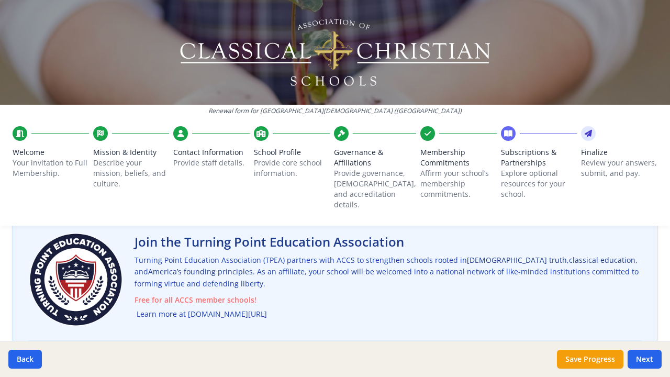
click at [219, 308] on link "Learn more at [DOMAIN_NAME][URL]" at bounding box center [202, 314] width 130 height 12
click at [653, 355] on button "Next" at bounding box center [645, 359] width 34 height 19
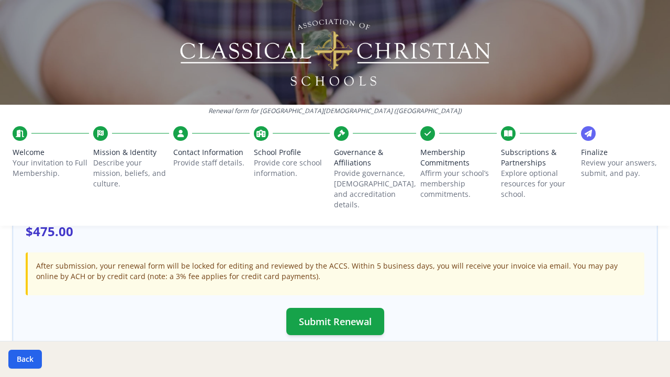
scroll to position [279, 0]
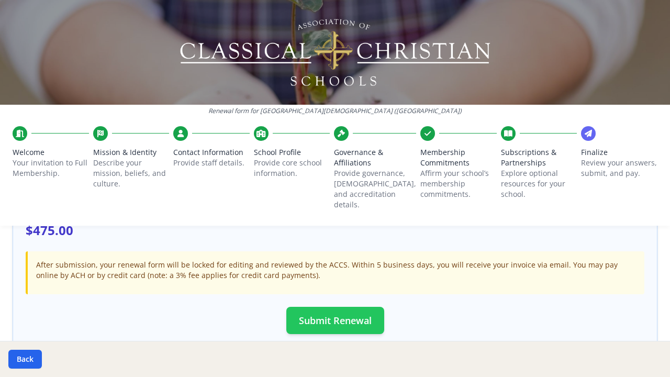
click at [352, 311] on button "Submit Renewal" at bounding box center [335, 320] width 98 height 27
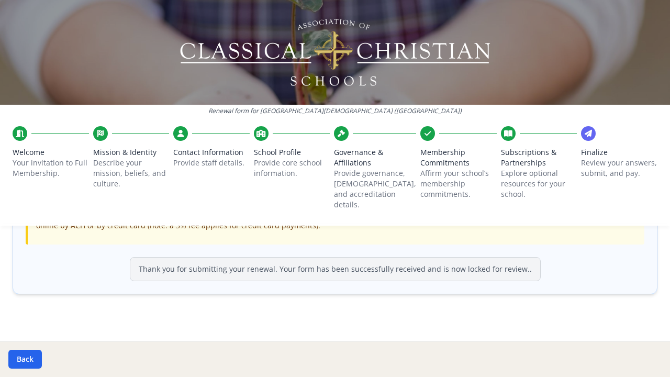
scroll to position [328, 0]
click at [591, 136] on icon at bounding box center [588, 133] width 7 height 10
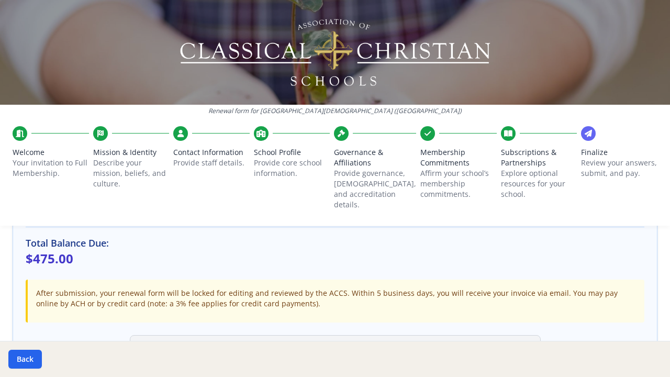
scroll to position [257, 0]
